Goal: Ask a question

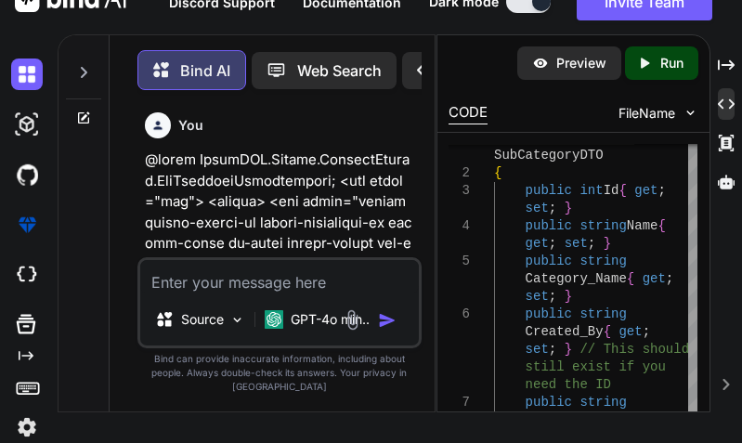
scroll to position [186749, 0]
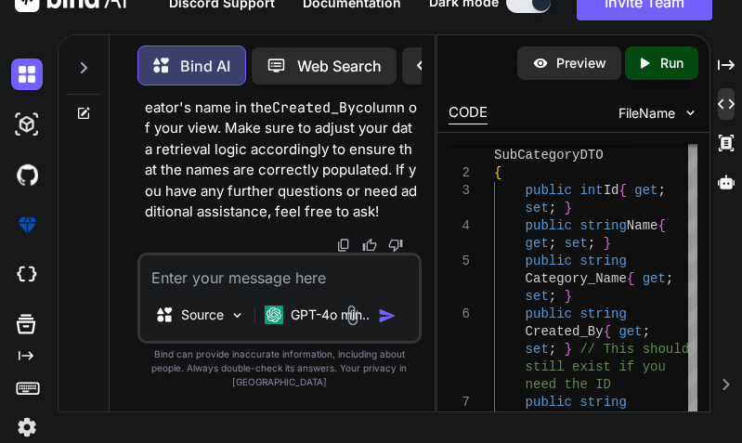
click at [273, 289] on textarea at bounding box center [279, 271] width 279 height 33
type textarea "System.InvalidCastException: 'Unable to cast object of type 'System.Collections…"
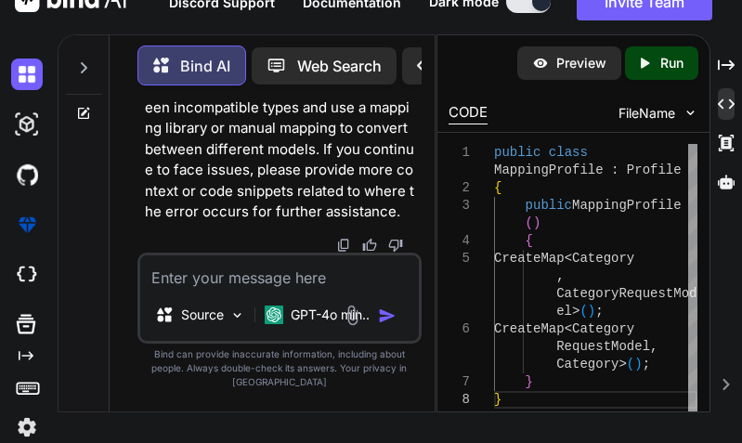
scroll to position [189284, 0]
click at [196, 282] on textarea at bounding box center [279, 271] width 279 height 33
click at [290, 289] on textarea "CtaegoryService" at bounding box center [279, 271] width 279 height 33
drag, startPoint x: 174, startPoint y: 292, endPoint x: 214, endPoint y: 296, distance: 40.2
click at [173, 289] on textarea "CtaegoryService" at bounding box center [279, 271] width 279 height 33
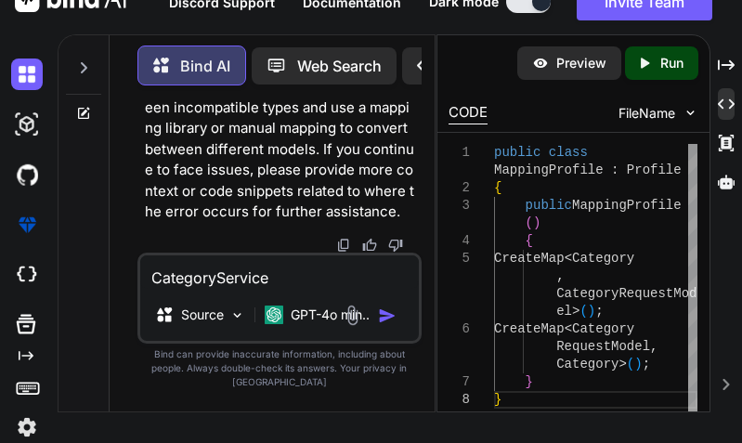
click at [297, 282] on textarea "CategoryService" at bounding box center [279, 271] width 279 height 33
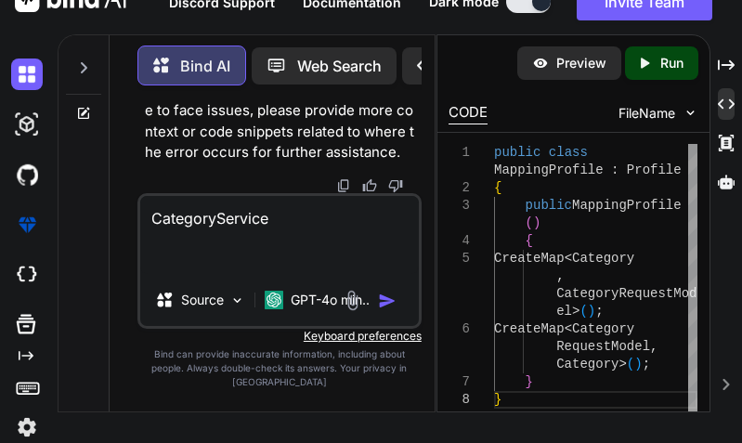
paste textarea "public async Task<BaseResponseModel> GetAll() { BaseResponseModel responseModel…"
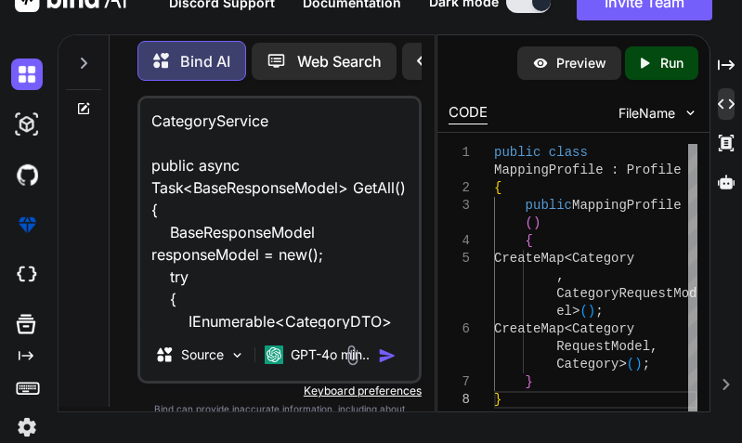
scroll to position [938, 0]
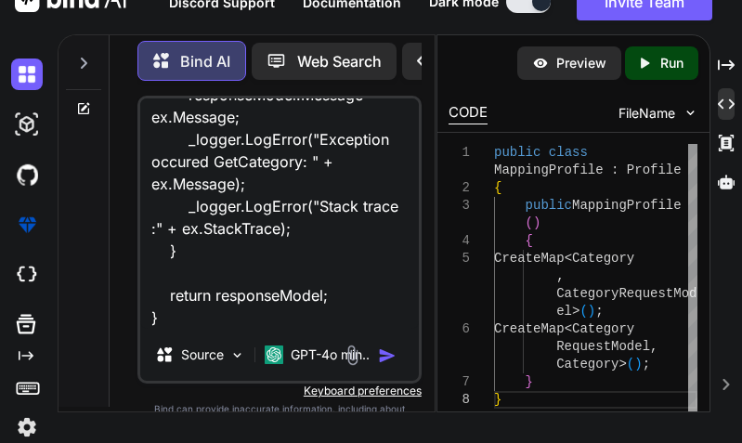
click at [184, 329] on textarea "CategoryService public async Task<BaseResponseModel> GetAll() { BaseResponseMod…" at bounding box center [279, 213] width 279 height 230
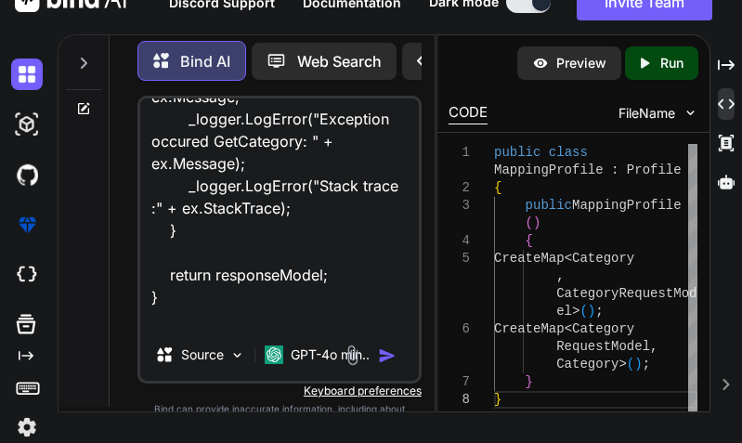
scroll to position [1005, 0]
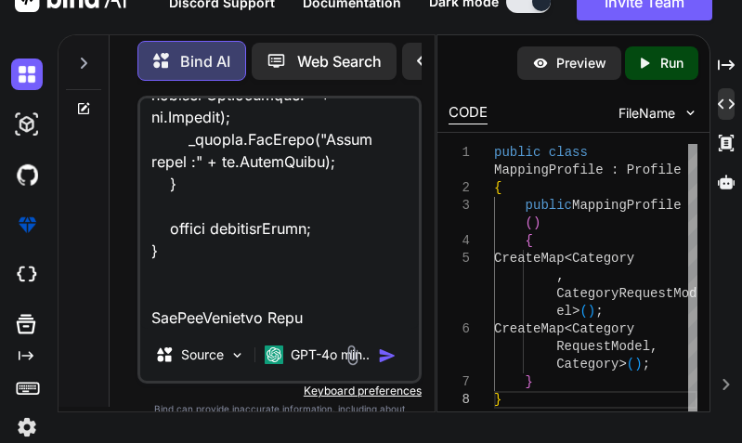
paste textarea "@model EcommAPI.Models.RequestModels.SubCategoryRequestmodel <h2 class="mb-2 te…"
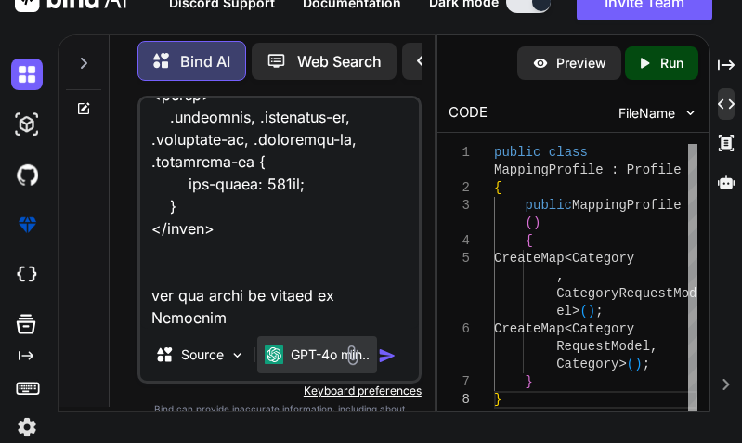
scroll to position [2053, 0]
type textarea "CategoryService public async Task<BaseResponseModel> GetAll() { BaseResponseMod…"
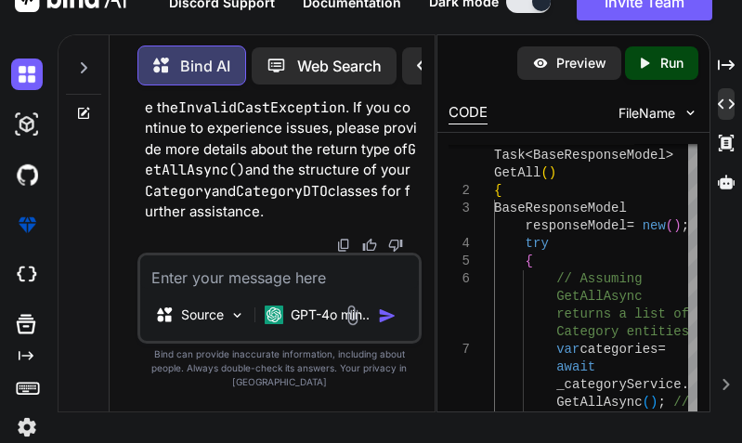
scroll to position [190658, 0]
